Goal: Participate in discussion: Engage in conversation with other users on a specific topic

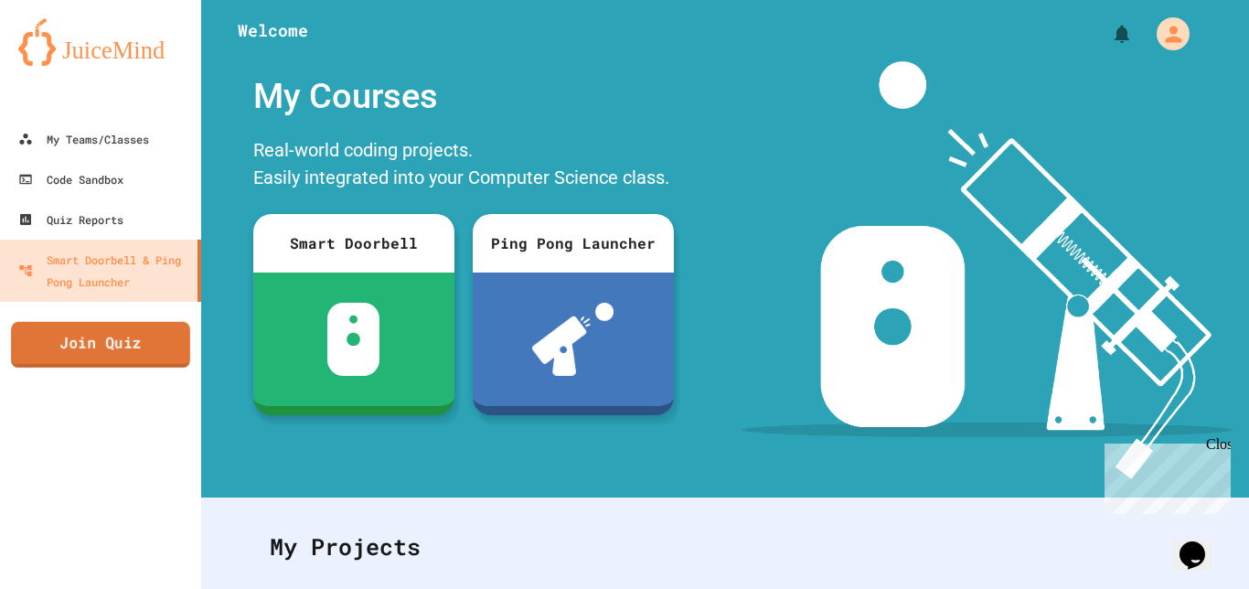
click at [83, 339] on link "Join Quiz" at bounding box center [100, 345] width 179 height 46
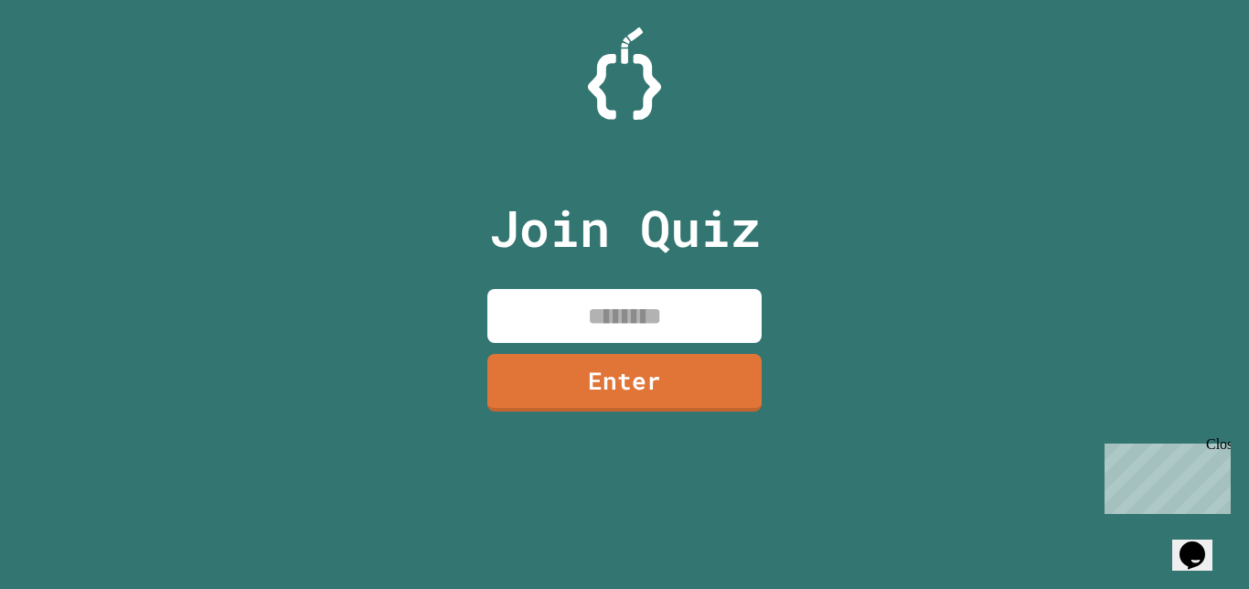
click at [641, 303] on input at bounding box center [624, 316] width 274 height 54
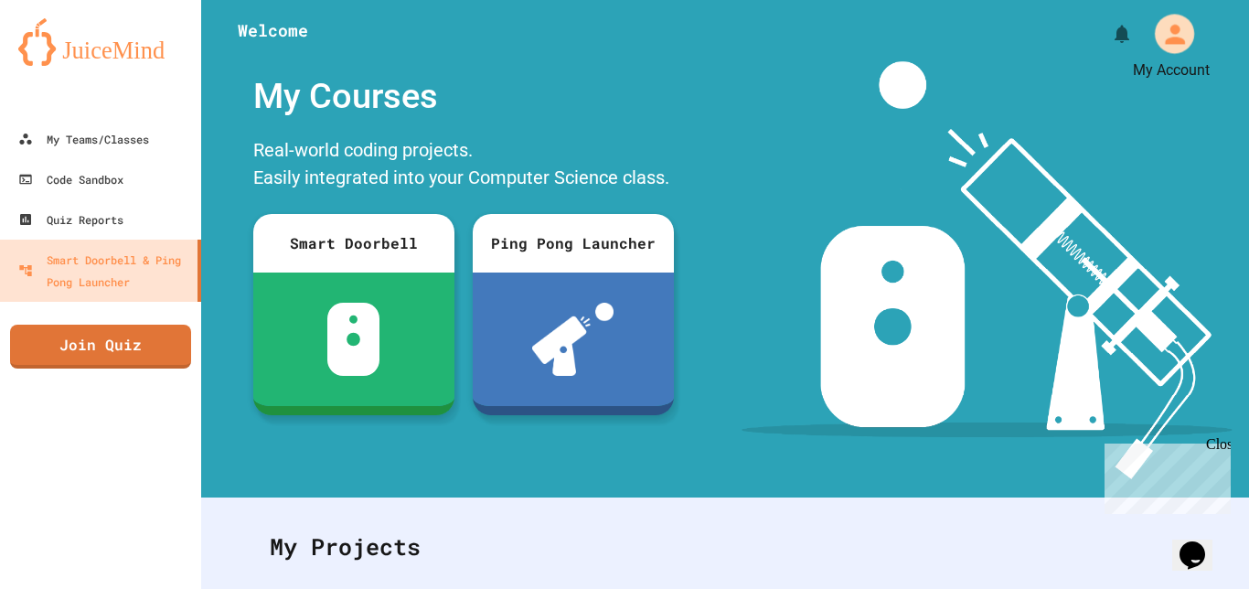
click at [1167, 41] on icon "My Account" at bounding box center [1175, 34] width 20 height 20
click at [727, 588] on div at bounding box center [624, 589] width 1249 height 0
click at [39, 353] on link "Join Quiz" at bounding box center [100, 345] width 181 height 46
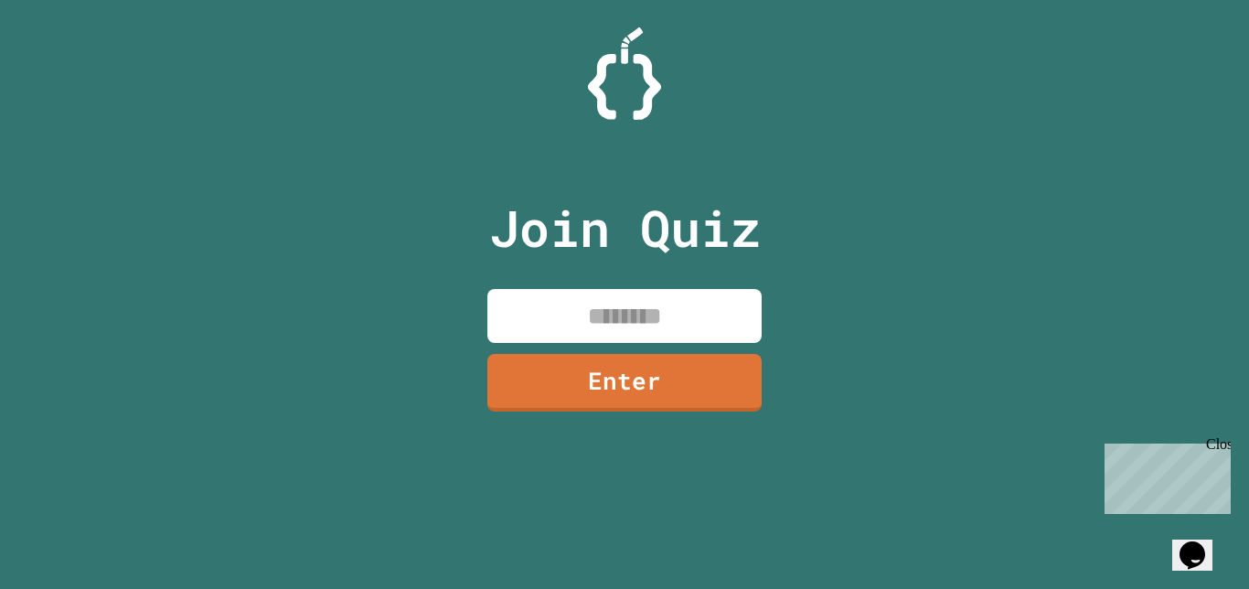
click at [624, 315] on input at bounding box center [624, 316] width 274 height 54
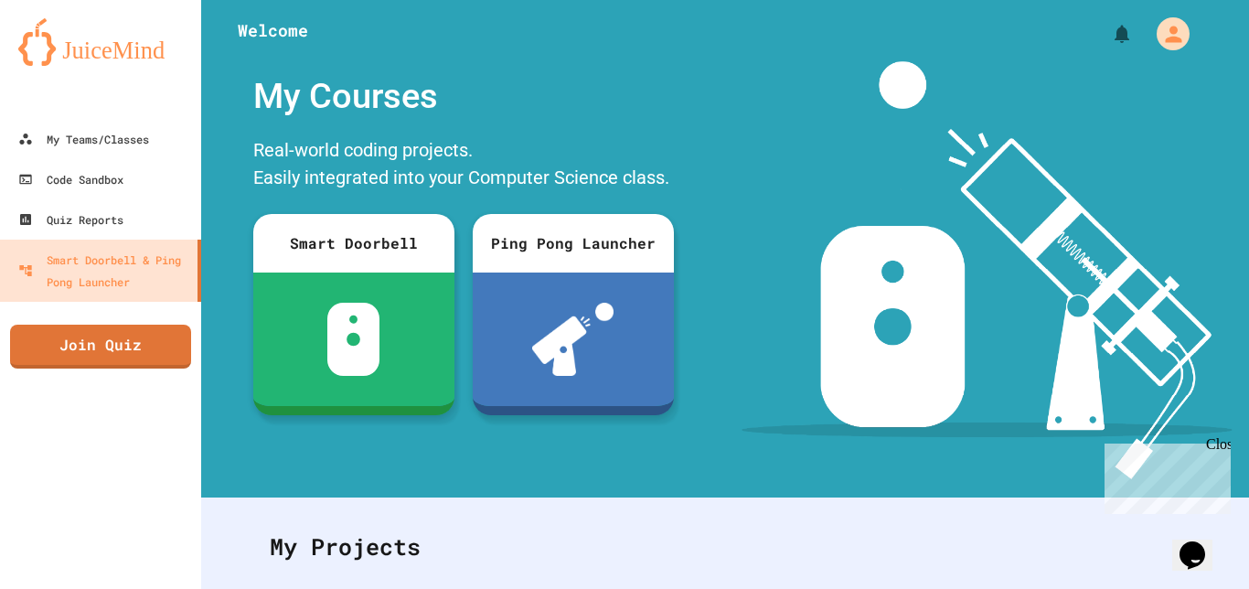
click at [1220, 445] on div "Close" at bounding box center [1217, 447] width 23 height 23
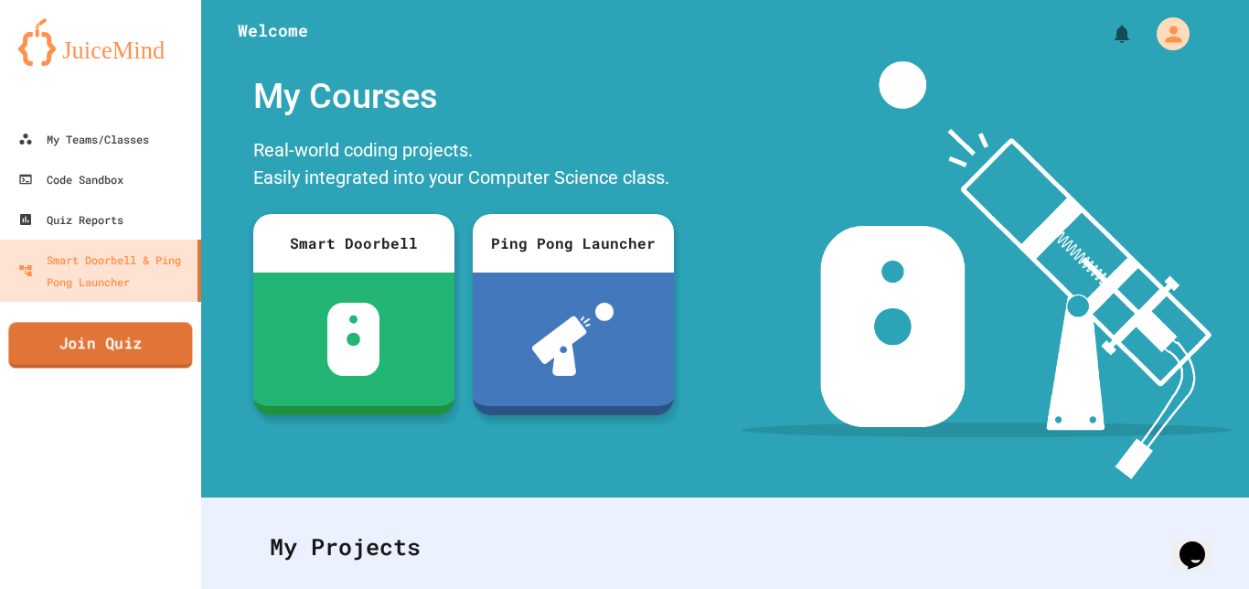
click at [178, 360] on link "Join Quiz" at bounding box center [100, 345] width 184 height 46
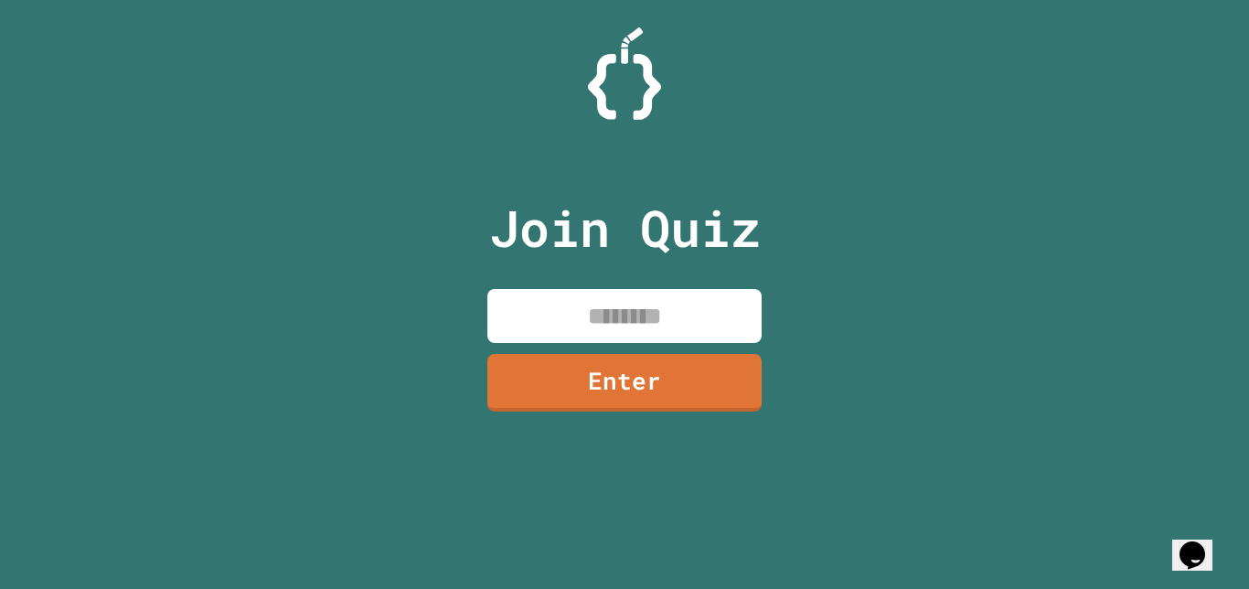
click at [509, 325] on input at bounding box center [624, 316] width 274 height 54
type input "*"
click at [547, 308] on input at bounding box center [624, 316] width 274 height 54
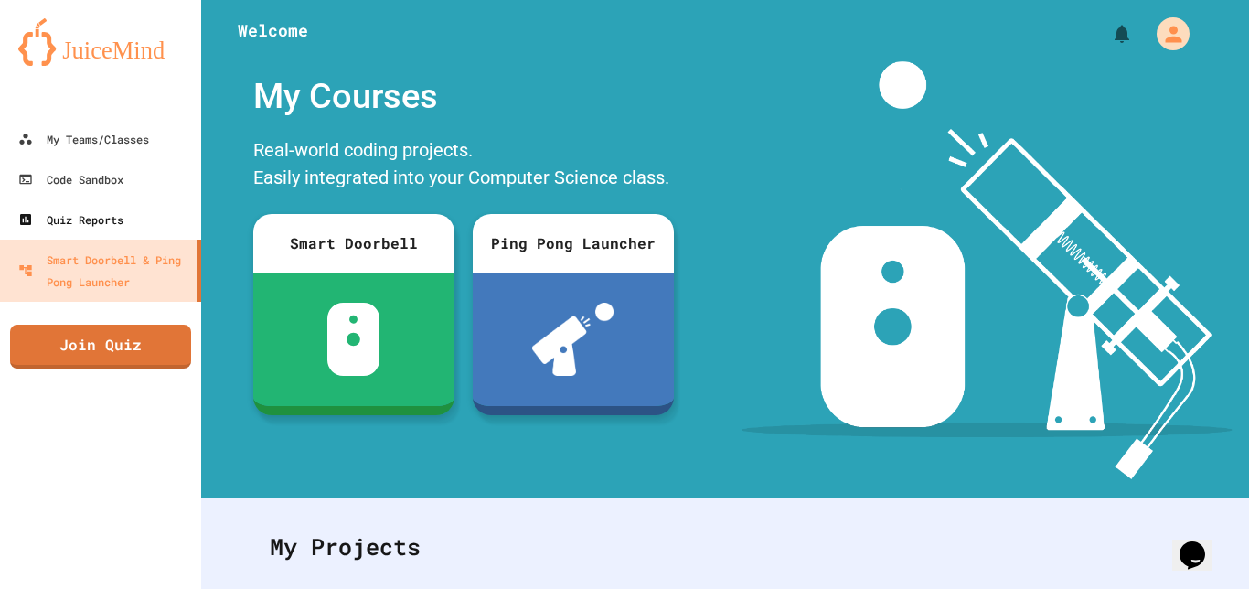
click at [105, 213] on div "Quiz Reports" at bounding box center [70, 220] width 105 height 22
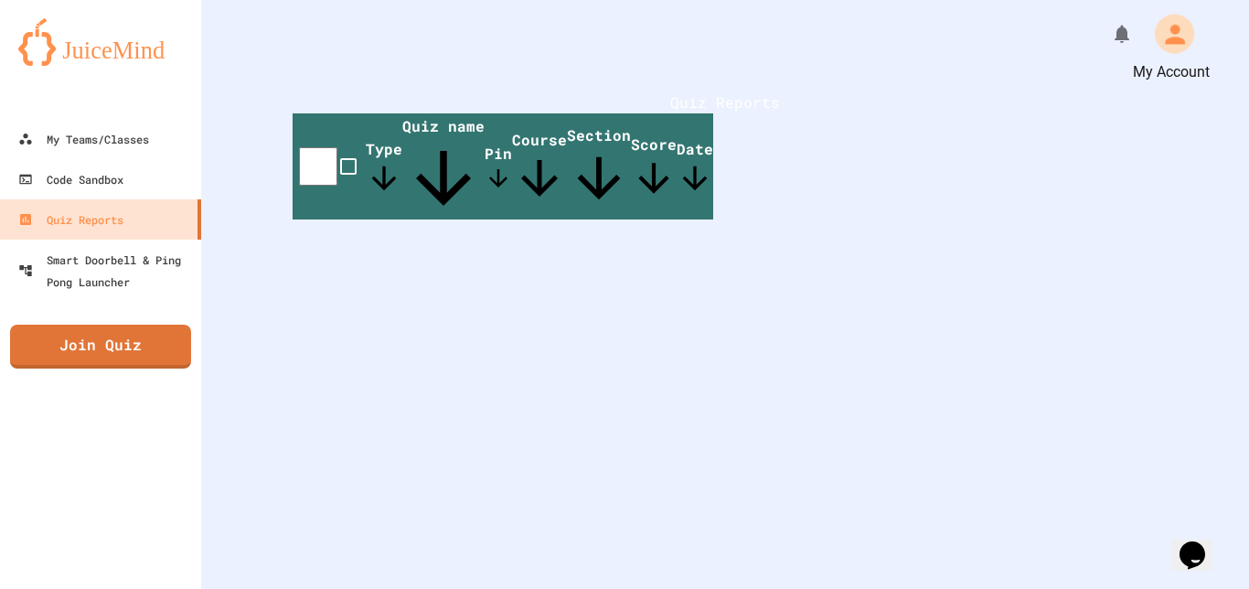
click at [1162, 36] on icon "My Account" at bounding box center [1174, 33] width 29 height 29
click at [1162, 588] on div at bounding box center [624, 589] width 1249 height 0
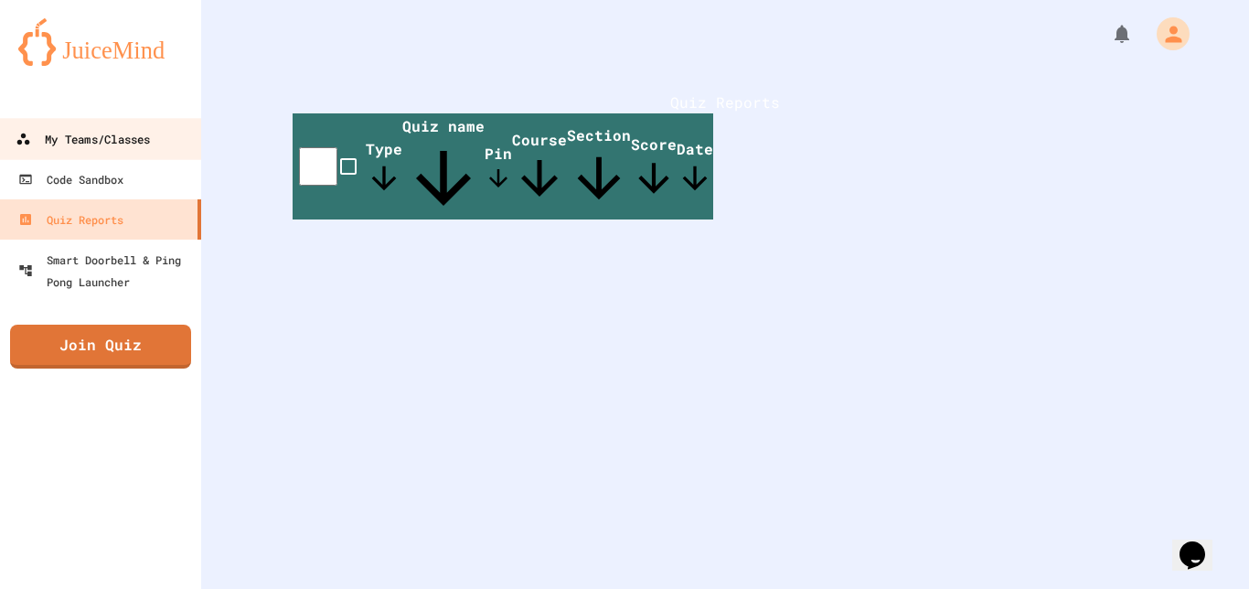
click at [91, 158] on link "My Teams/Classes" at bounding box center [101, 138] width 208 height 41
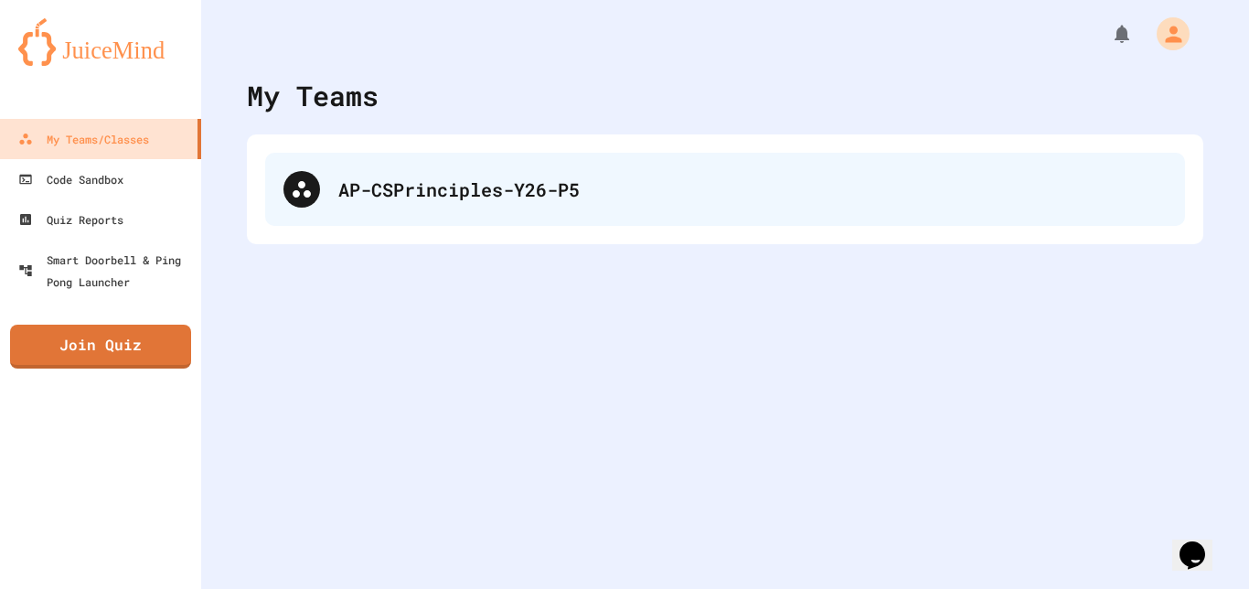
click at [493, 218] on div "AP-CSPrinciples-Y26-P5" at bounding box center [725, 189] width 920 height 73
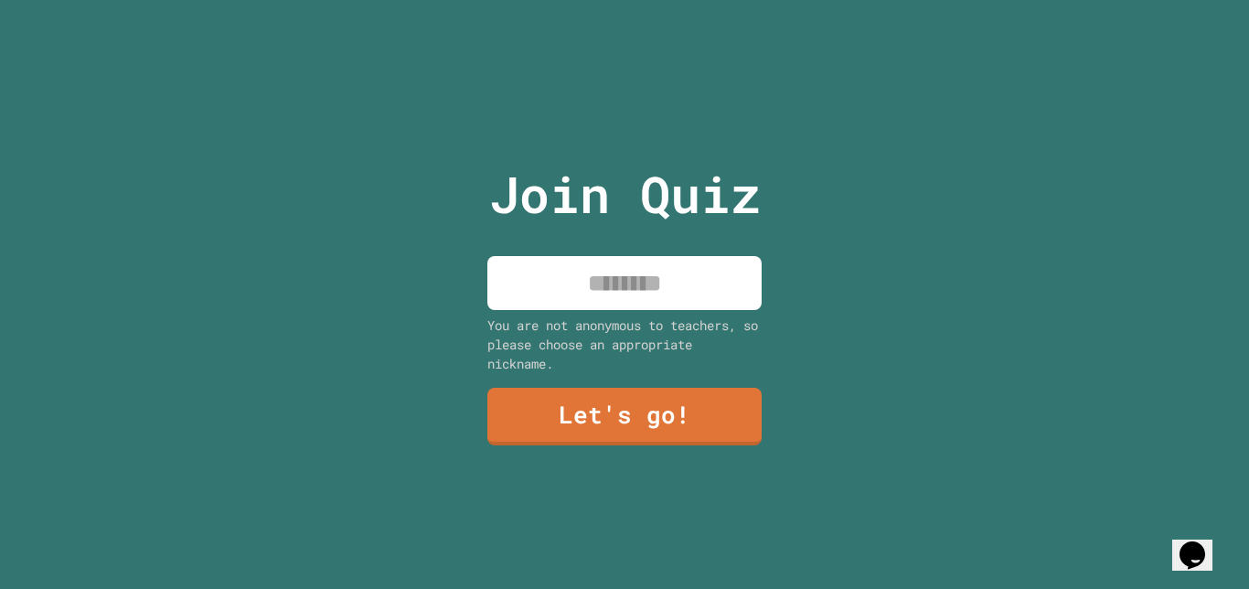
click at [581, 296] on input at bounding box center [624, 283] width 274 height 54
type input "*"
type input "**********"
click at [708, 412] on link "Let's go!" at bounding box center [624, 417] width 274 height 58
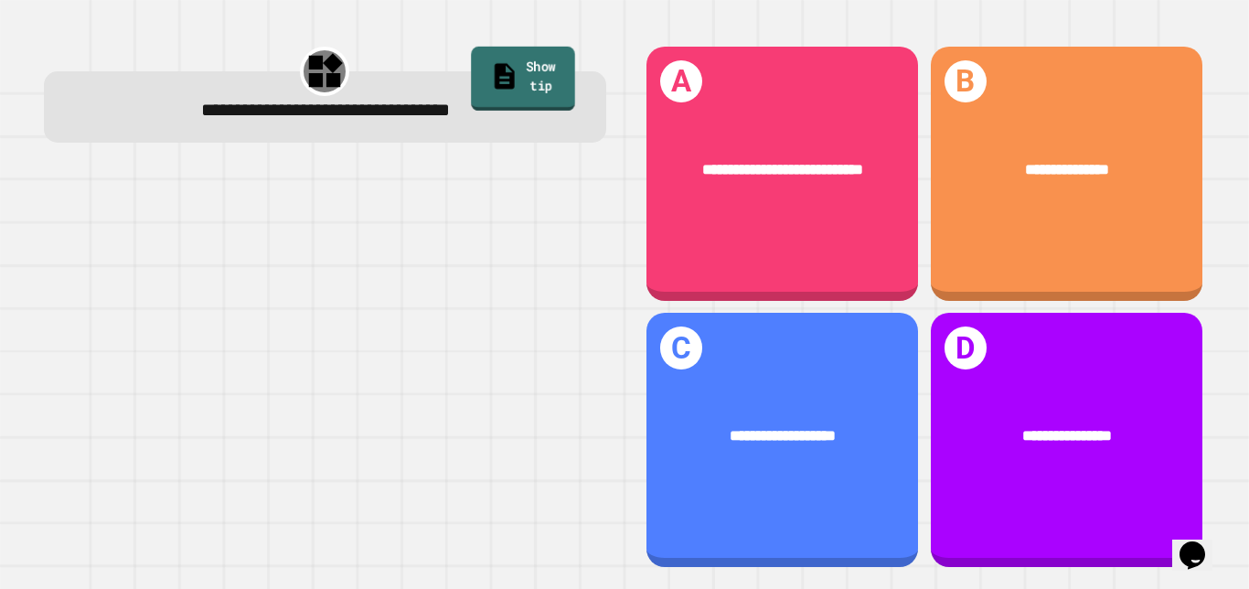
click at [515, 76] on link "Show tip" at bounding box center [522, 79] width 103 height 64
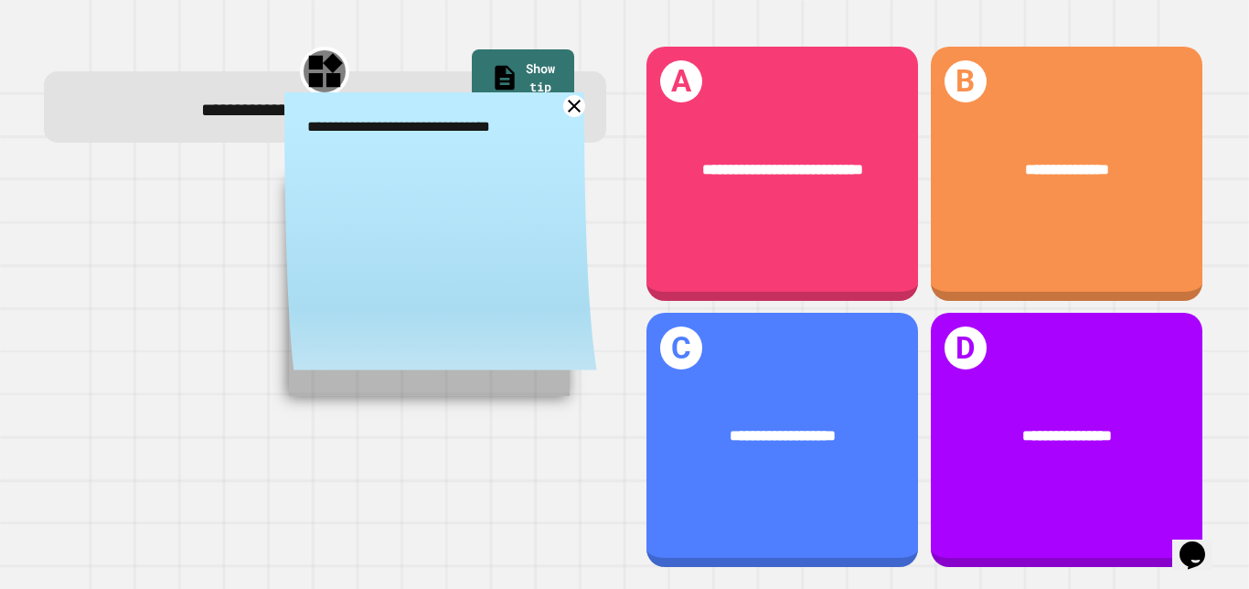
click at [571, 113] on icon at bounding box center [574, 106] width 23 height 23
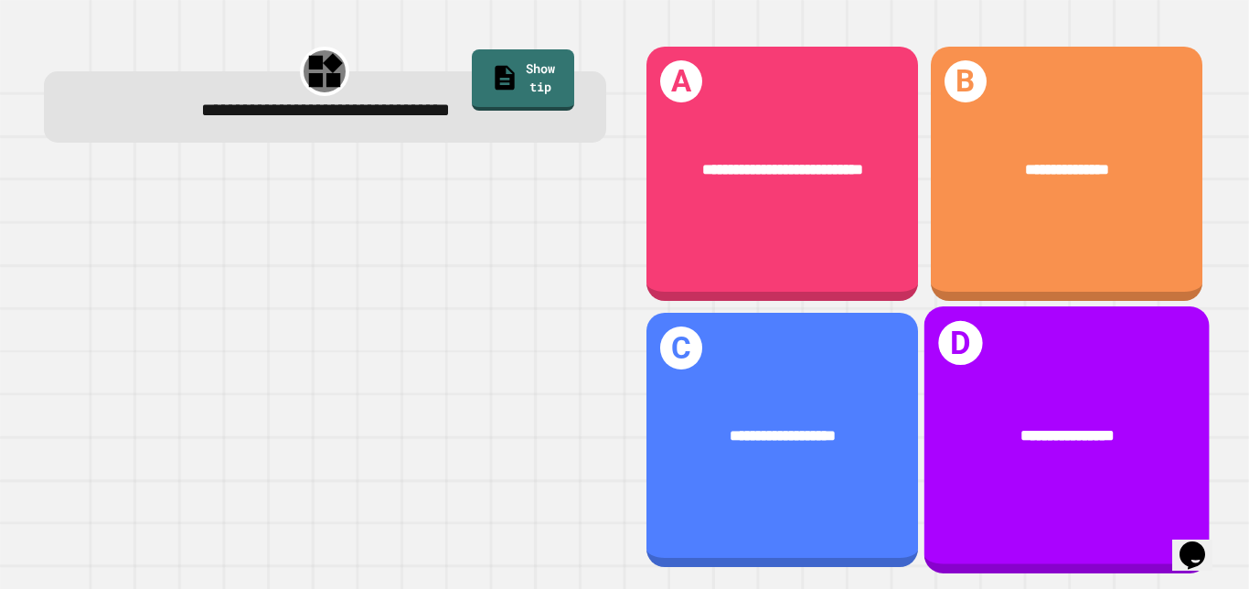
click at [947, 399] on div "**********" at bounding box center [1066, 435] width 285 height 87
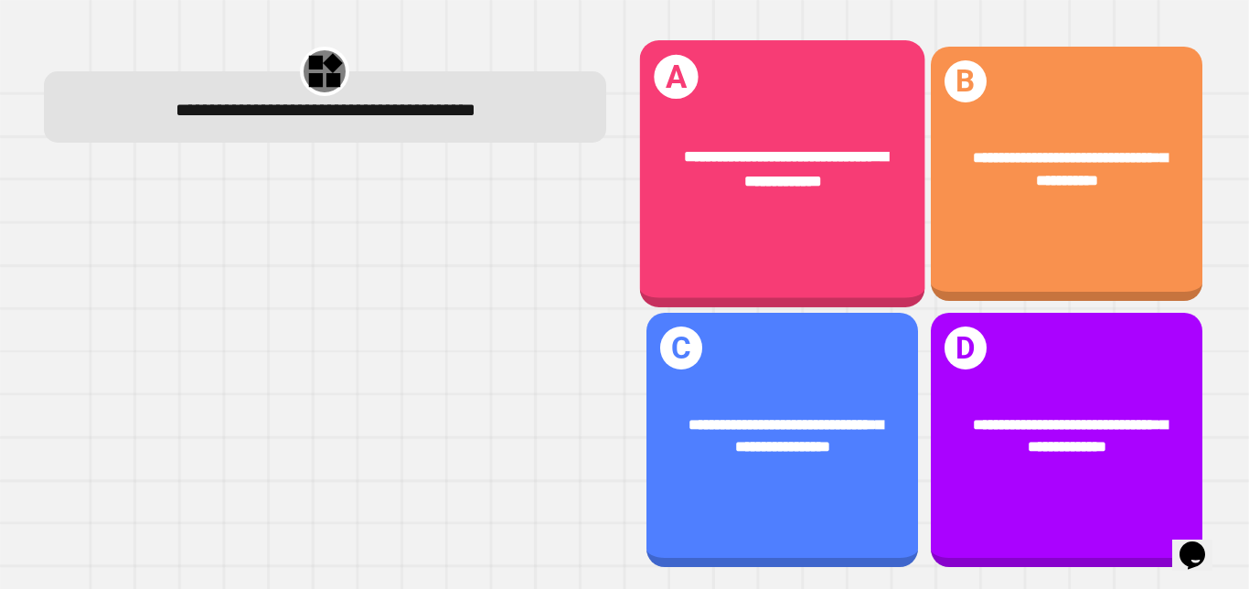
click at [657, 254] on div "**********" at bounding box center [781, 173] width 285 height 267
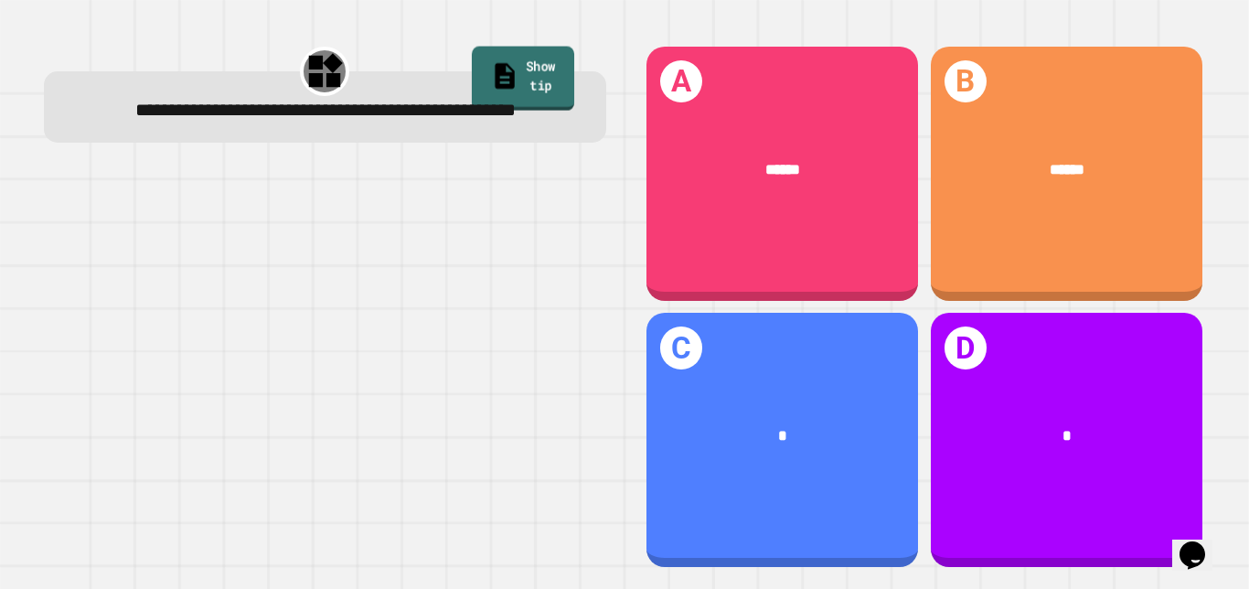
click at [531, 51] on link "Show tip" at bounding box center [523, 78] width 102 height 64
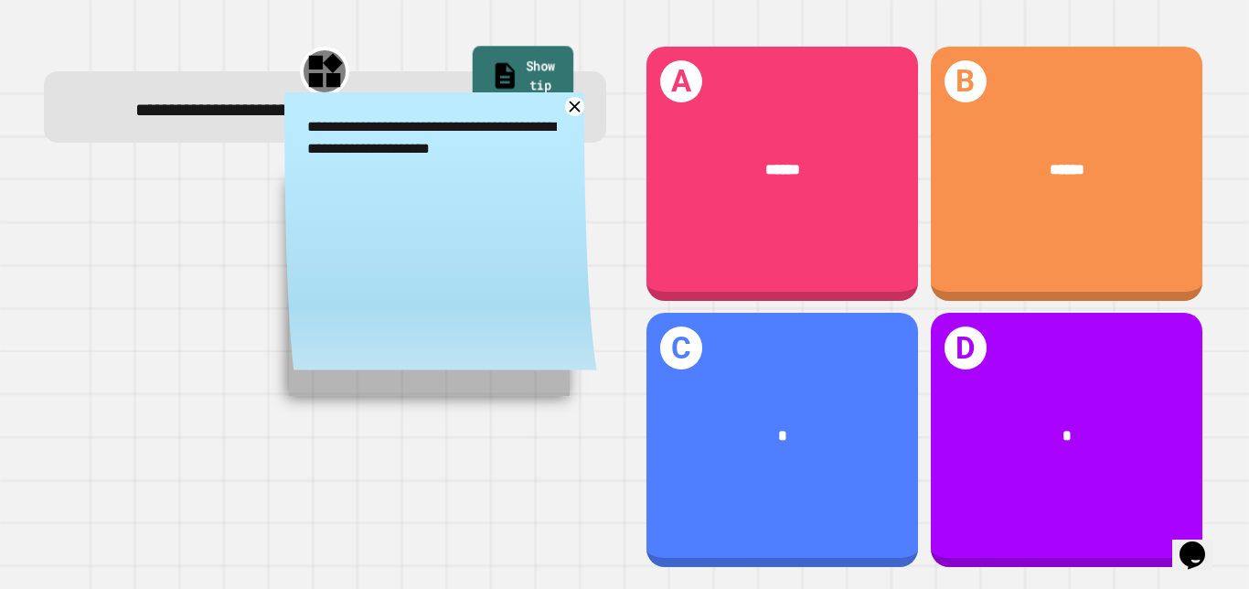
click at [531, 51] on link "Show tip" at bounding box center [522, 78] width 101 height 64
click at [522, 80] on link "Show tip" at bounding box center [522, 78] width 101 height 64
click at [575, 118] on icon at bounding box center [574, 106] width 23 height 23
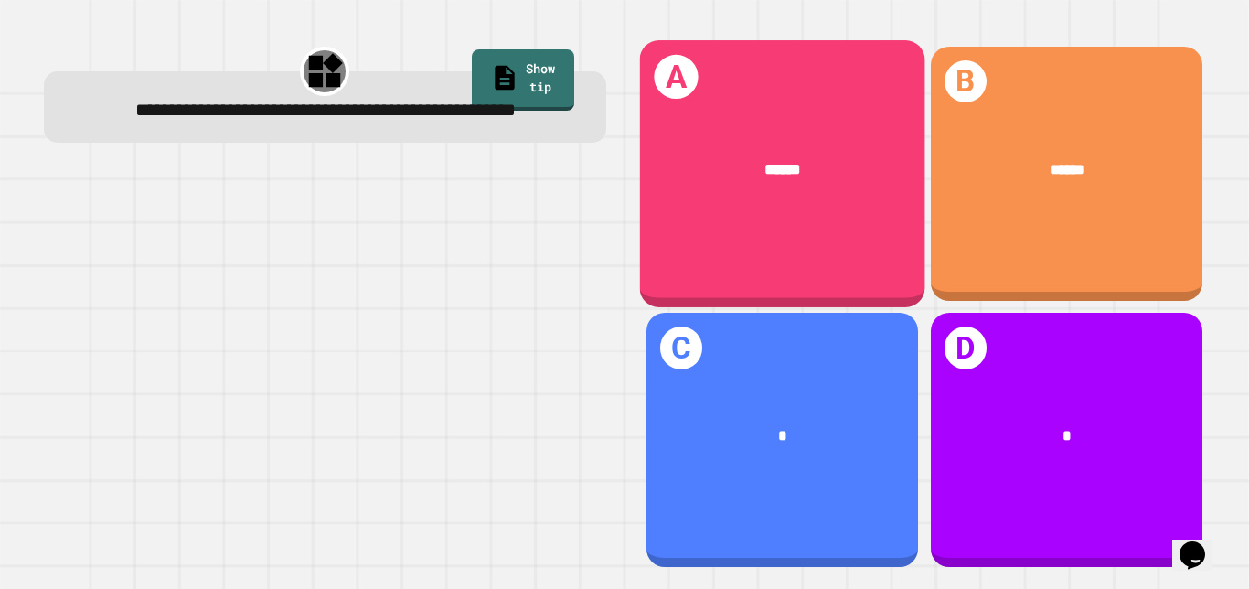
click at [887, 82] on div "A ******" at bounding box center [781, 173] width 285 height 267
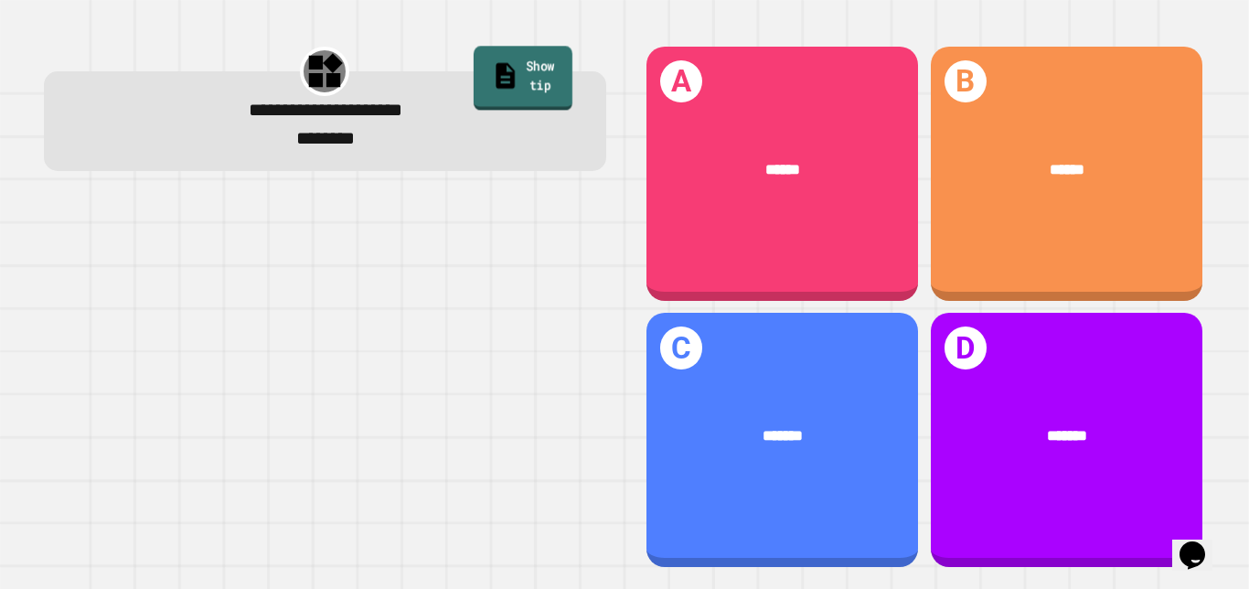
click at [527, 64] on link "Show tip" at bounding box center [523, 78] width 99 height 64
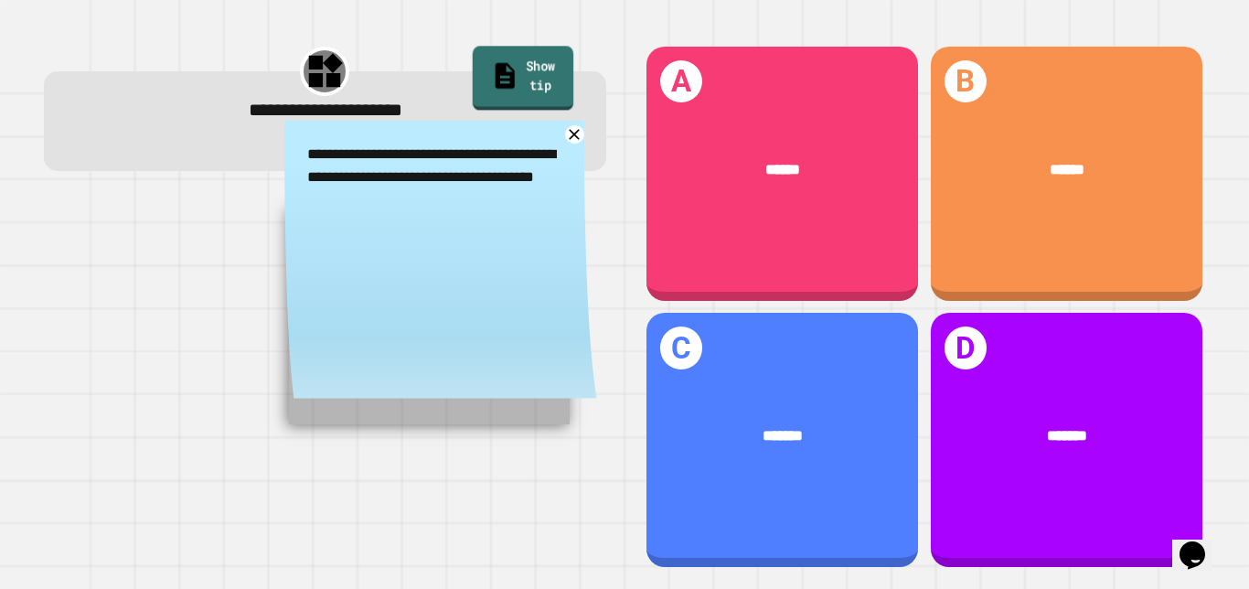
click at [527, 64] on link "Show tip" at bounding box center [522, 78] width 101 height 64
click at [571, 140] on icon at bounding box center [574, 134] width 13 height 13
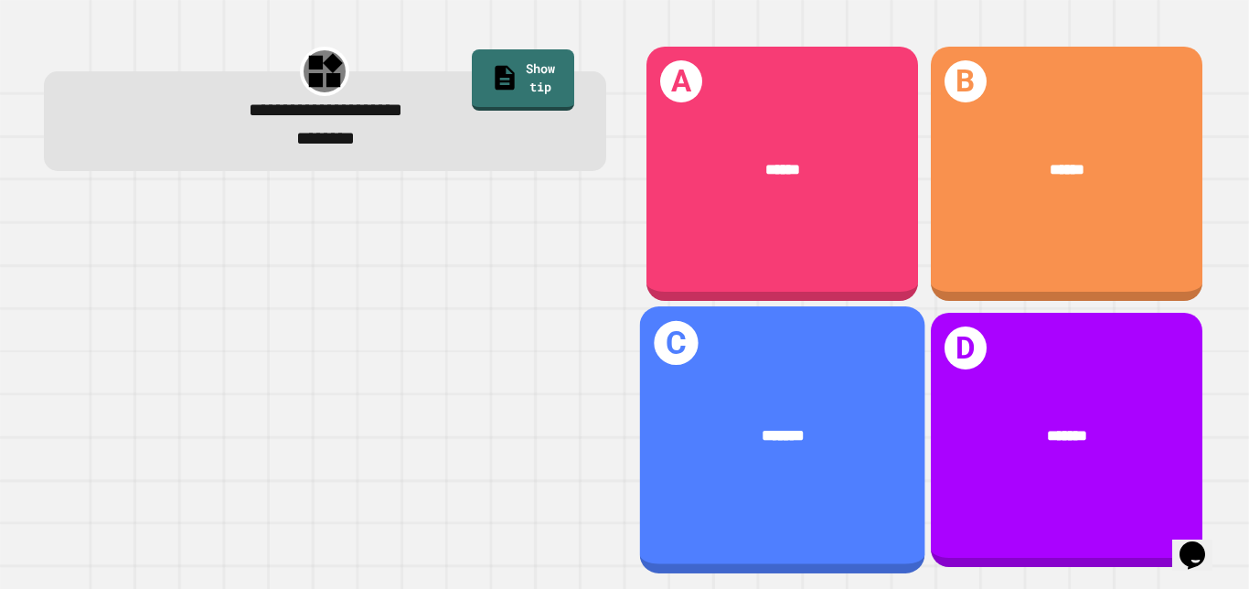
click at [769, 398] on div "*******" at bounding box center [781, 435] width 285 height 87
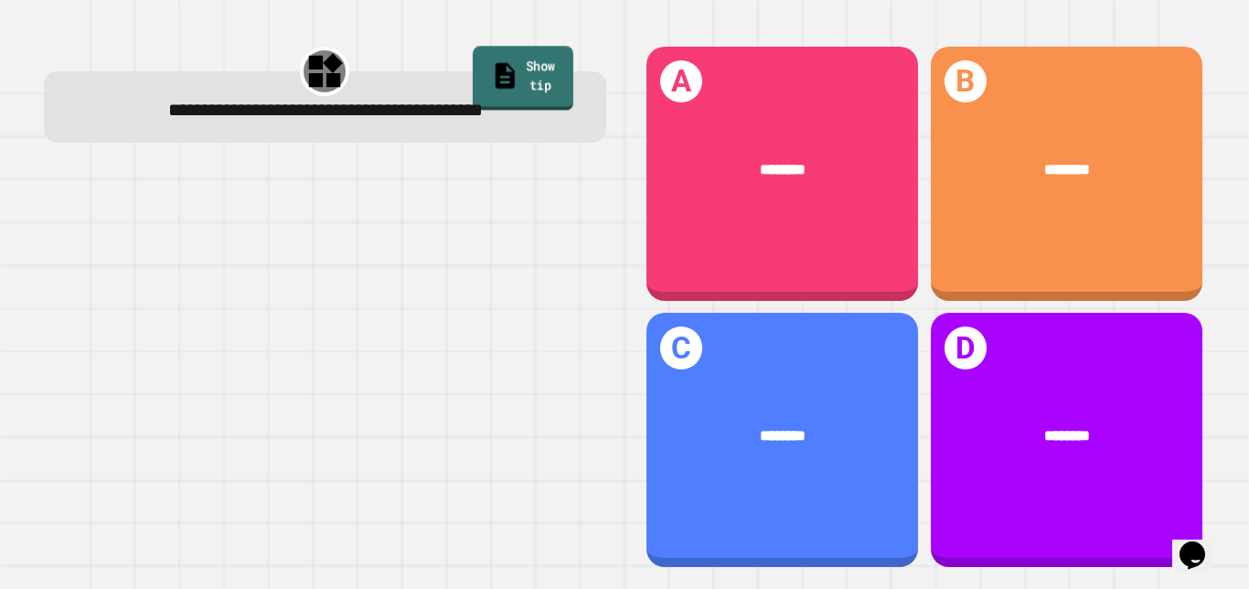
click at [501, 57] on link "Show tip" at bounding box center [523, 78] width 101 height 64
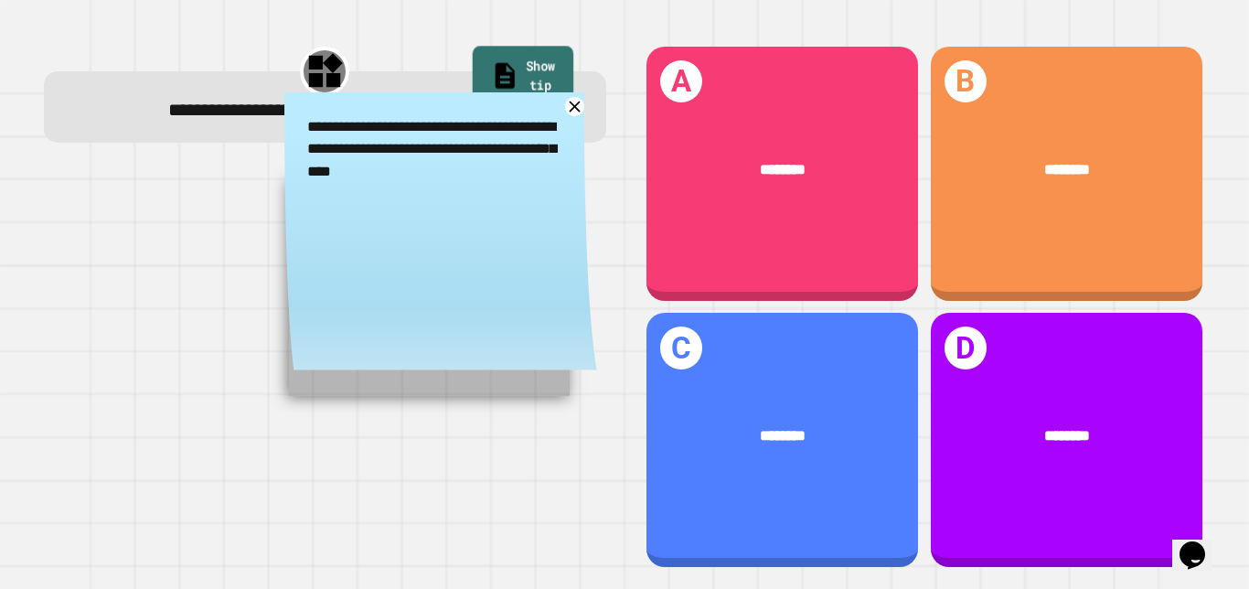
click at [492, 65] on link "Show tip" at bounding box center [522, 78] width 101 height 64
click at [574, 110] on icon at bounding box center [574, 106] width 23 height 23
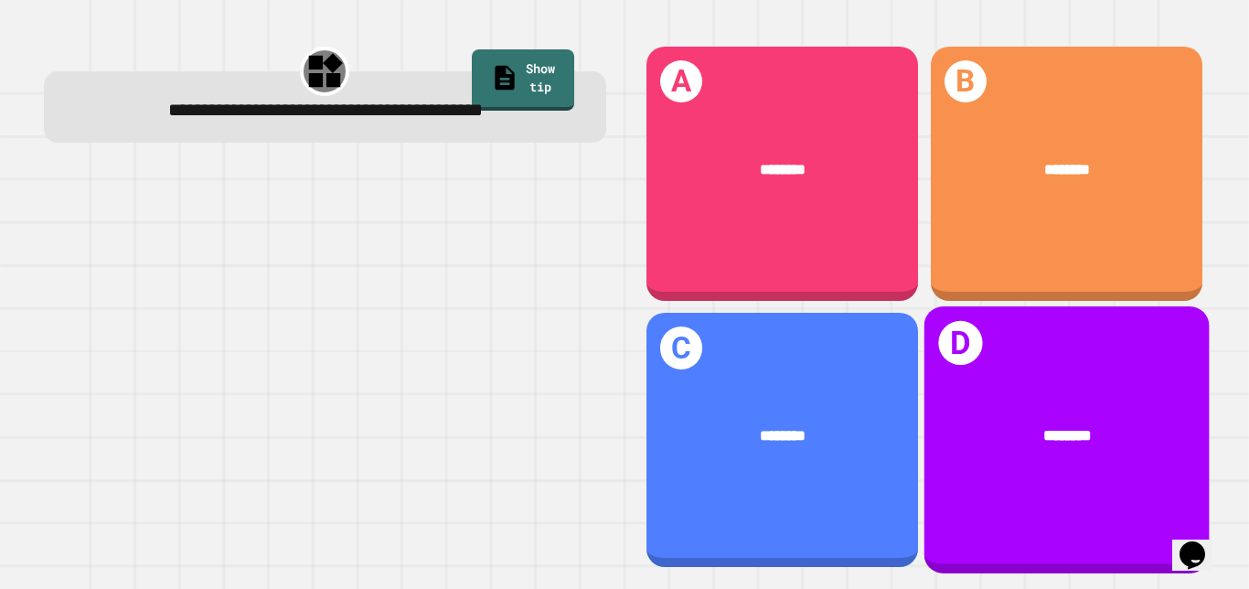
click at [933, 411] on div "********" at bounding box center [1066, 435] width 285 height 87
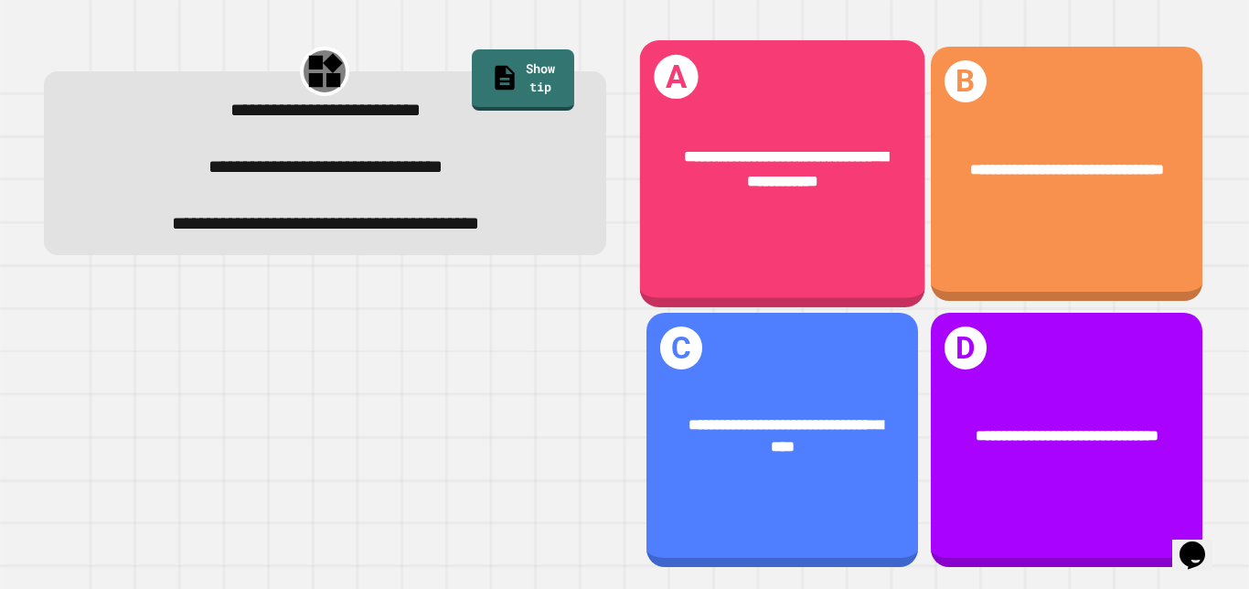
click at [974, 507] on div "**********" at bounding box center [1067, 440] width 272 height 254
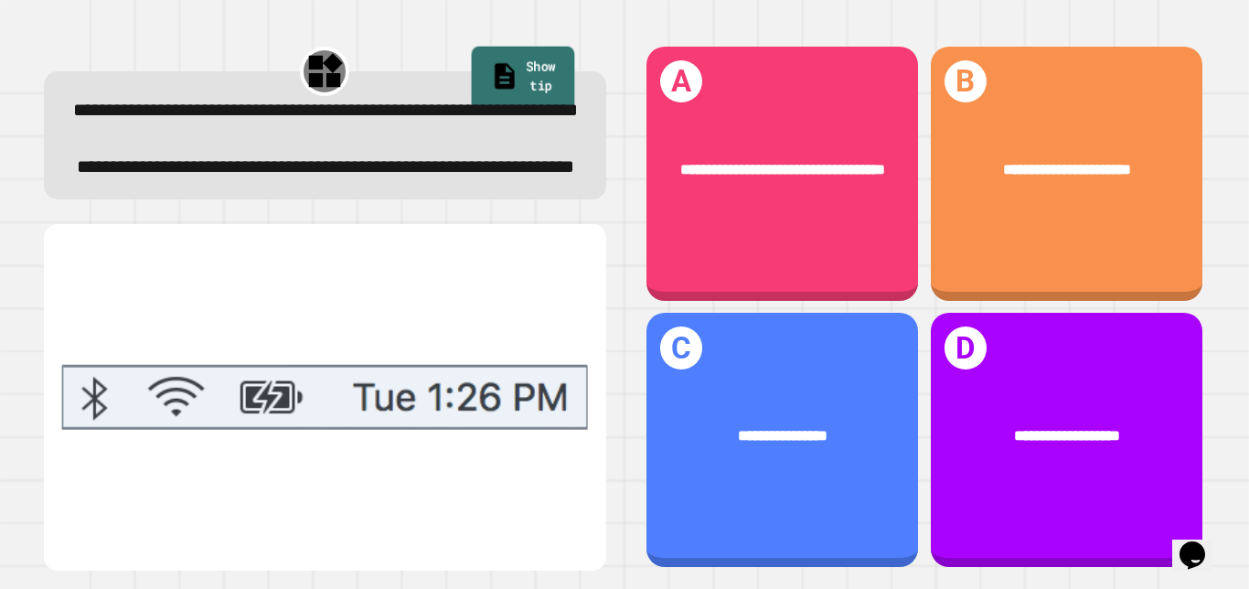
click at [552, 76] on link "Show tip" at bounding box center [522, 78] width 103 height 64
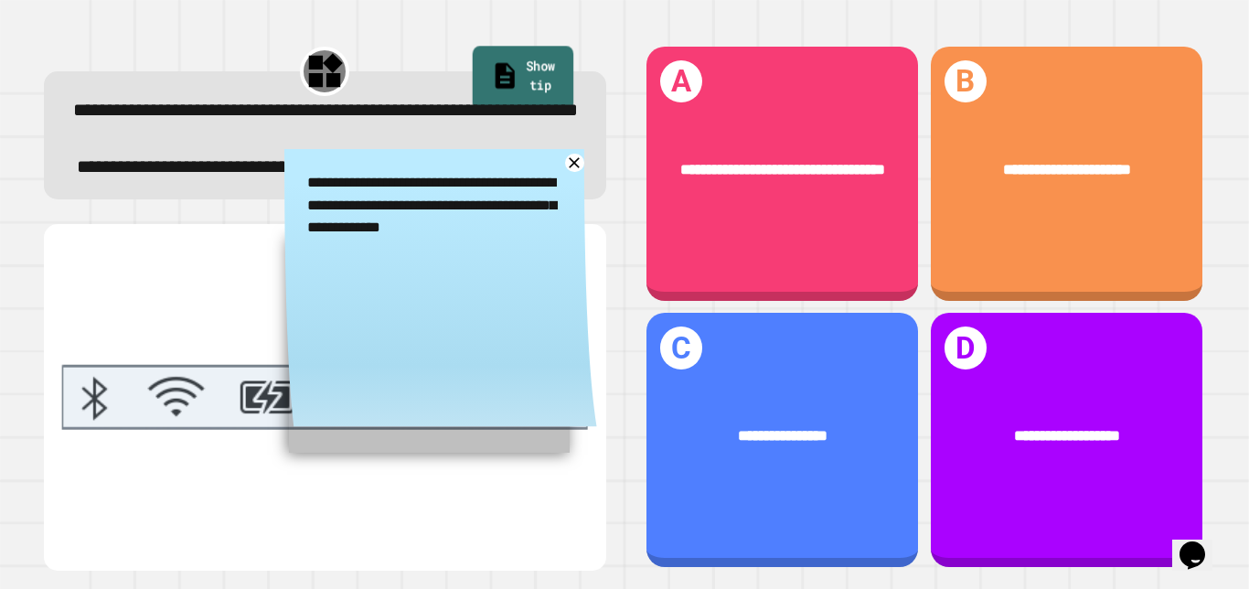
click at [552, 76] on link "Show tip" at bounding box center [522, 78] width 101 height 64
click at [576, 169] on icon at bounding box center [574, 162] width 13 height 13
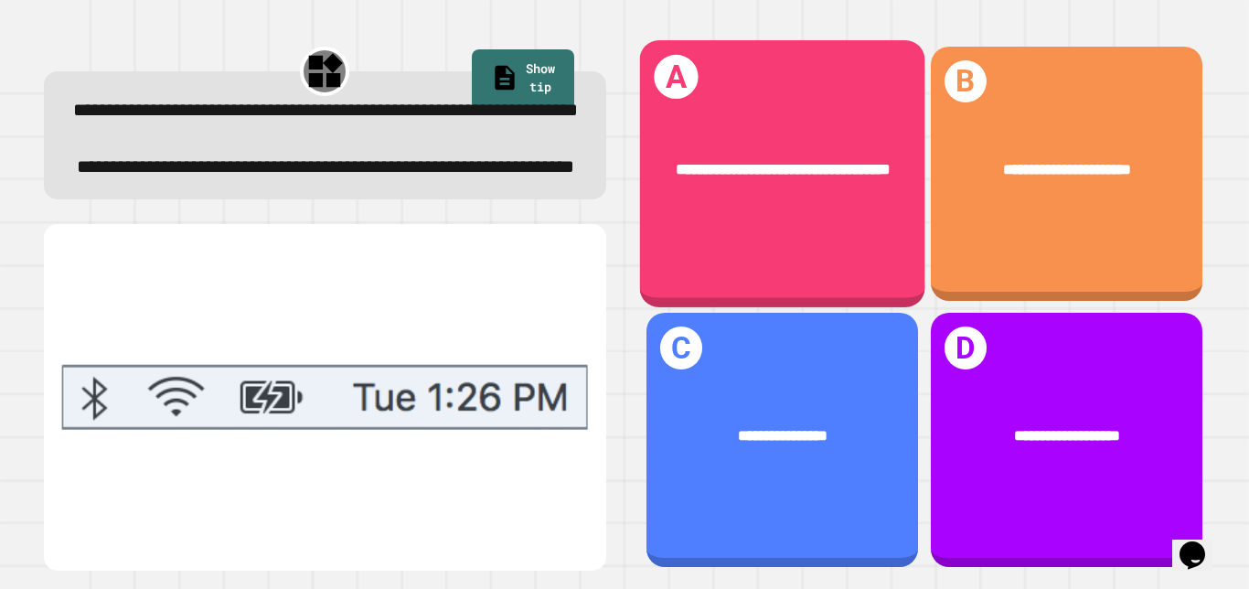
click at [687, 235] on div "**********" at bounding box center [781, 173] width 285 height 267
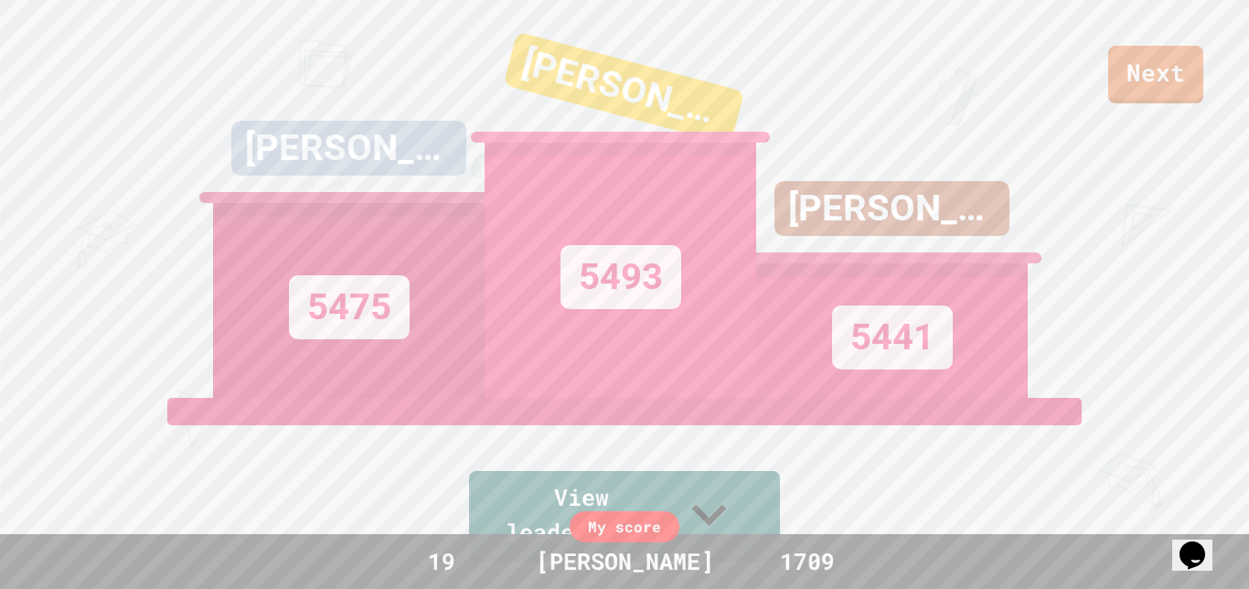
click at [1136, 128] on div "Next HENRY W 5475 BIBI ROQIA 5493 FRANCIS 5441 View leaderboard" at bounding box center [624, 294] width 1249 height 589
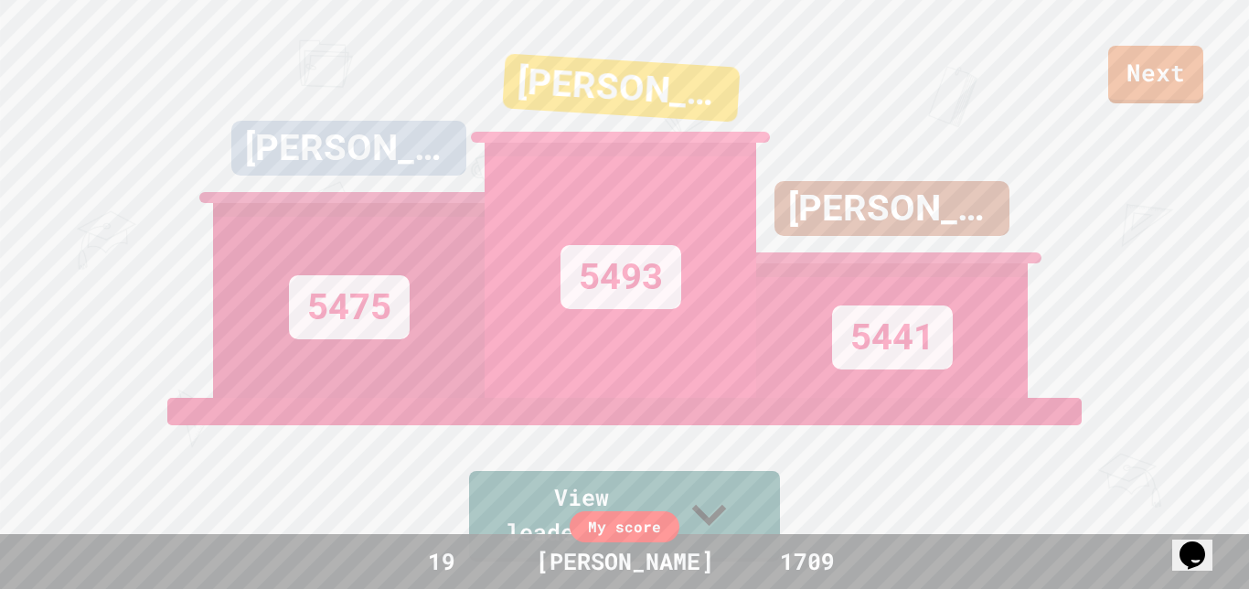
click at [1152, 91] on link "Next" at bounding box center [1156, 75] width 95 height 58
